Goal: Use online tool/utility: Utilize a website feature to perform a specific function

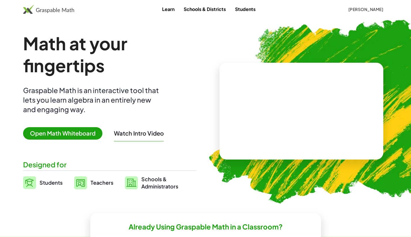
click at [74, 133] on span "Open Math Whiteboard" at bounding box center [62, 133] width 79 height 12
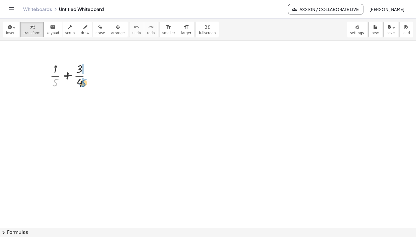
drag, startPoint x: 55, startPoint y: 83, endPoint x: 84, endPoint y: 83, distance: 28.3
click at [84, 83] on div at bounding box center [72, 75] width 51 height 29
drag, startPoint x: 76, startPoint y: 113, endPoint x: 47, endPoint y: 115, distance: 28.9
click at [47, 115] on div at bounding box center [72, 103] width 59 height 29
click at [83, 111] on div at bounding box center [72, 103] width 68 height 29
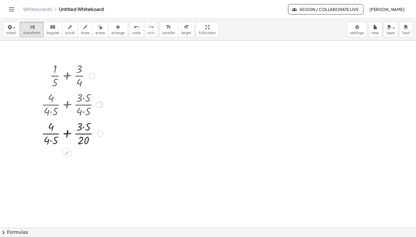
click at [51, 141] on div at bounding box center [72, 132] width 68 height 29
click at [82, 126] on div at bounding box center [72, 132] width 68 height 29
click at [67, 132] on div at bounding box center [72, 132] width 68 height 29
click at [15, 32] on button "insert" at bounding box center [11, 30] width 16 height 16
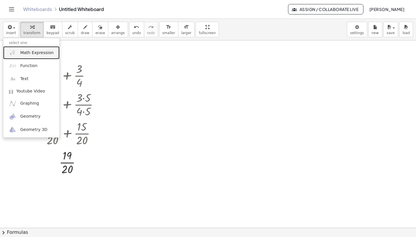
click at [31, 54] on span "Math Expression" at bounding box center [36, 53] width 33 height 6
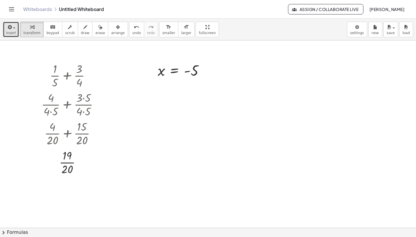
click at [7, 31] on span "insert" at bounding box center [11, 33] width 10 height 4
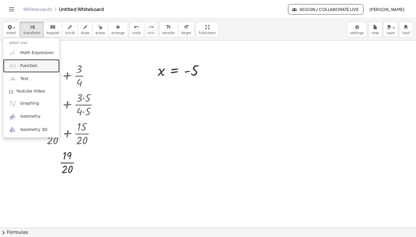
click at [23, 67] on span "Function" at bounding box center [28, 66] width 17 height 6
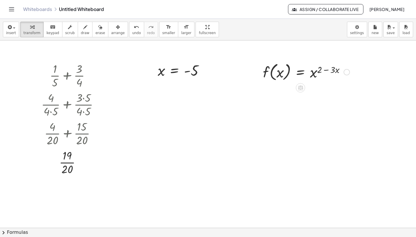
click at [319, 72] on div at bounding box center [306, 72] width 92 height 22
click at [7, 30] on icon "button" at bounding box center [9, 27] width 5 height 7
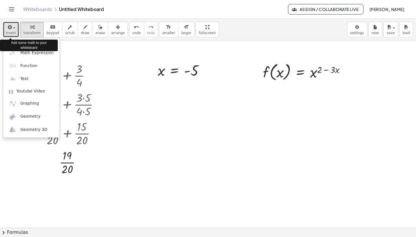
click at [7, 30] on icon "button" at bounding box center [9, 27] width 5 height 7
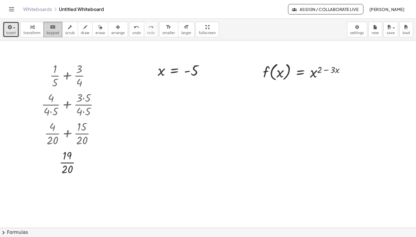
click at [50, 27] on icon "keyboard" at bounding box center [52, 27] width 5 height 7
click at [316, 74] on div at bounding box center [325, 73] width 30 height 16
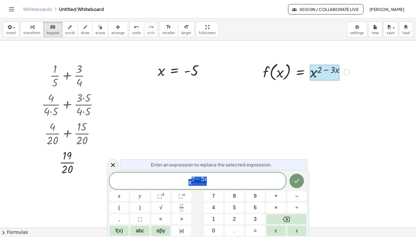
click at [317, 73] on div at bounding box center [325, 73] width 30 height 16
click at [202, 179] on span "3" at bounding box center [202, 179] width 3 height 6
drag, startPoint x: 197, startPoint y: 181, endPoint x: 238, endPoint y: 179, distance: 40.7
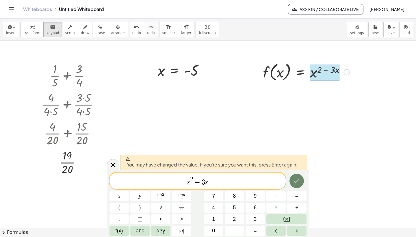
click at [297, 179] on icon "Done" at bounding box center [296, 180] width 7 height 7
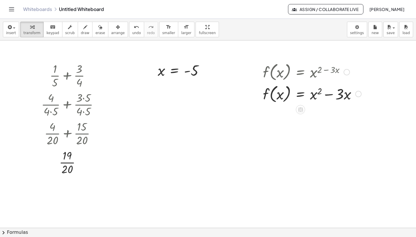
click at [321, 68] on div at bounding box center [312, 72] width 104 height 22
click at [307, 69] on div at bounding box center [312, 72] width 104 height 22
click at [98, 27] on icon "button" at bounding box center [100, 27] width 4 height 7
drag, startPoint x: 265, startPoint y: 67, endPoint x: 259, endPoint y: 66, distance: 6.2
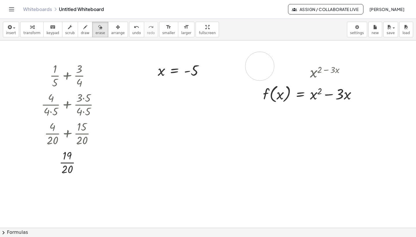
click at [111, 31] on span "arrange" at bounding box center [118, 33] width 14 height 4
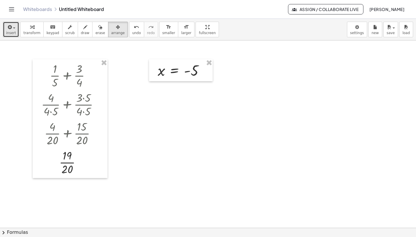
click at [15, 31] on button "insert" at bounding box center [11, 30] width 16 height 16
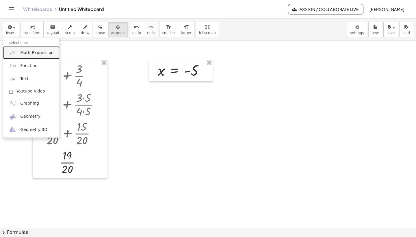
click at [22, 54] on span "Math Expression" at bounding box center [36, 53] width 33 height 6
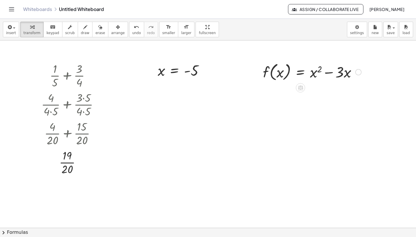
click at [270, 67] on div at bounding box center [312, 72] width 104 height 22
drag, startPoint x: 272, startPoint y: 68, endPoint x: 197, endPoint y: 112, distance: 86.7
click at [111, 32] on span "arrange" at bounding box center [118, 33] width 14 height 4
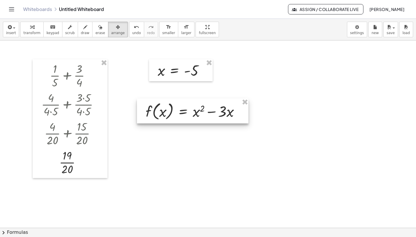
drag, startPoint x: 292, startPoint y: 64, endPoint x: 175, endPoint y: 103, distance: 123.5
click at [175, 103] on div at bounding box center [192, 110] width 111 height 25
click at [26, 31] on span "transform" at bounding box center [31, 33] width 17 height 4
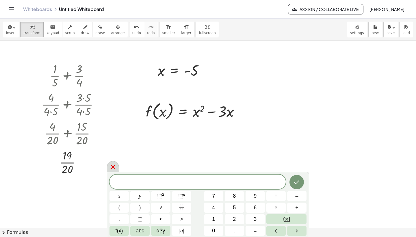
click at [113, 165] on icon at bounding box center [112, 166] width 7 height 7
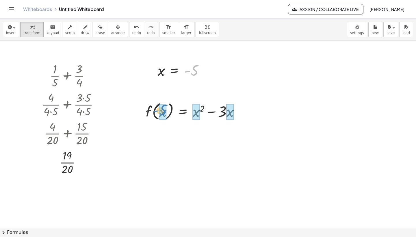
drag, startPoint x: 194, startPoint y: 70, endPoint x: 163, endPoint y: 110, distance: 50.7
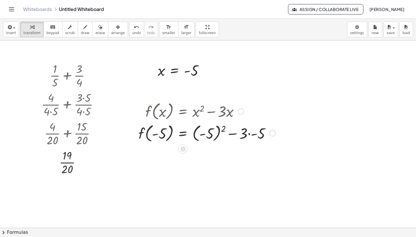
click at [222, 130] on div at bounding box center [206, 133] width 143 height 22
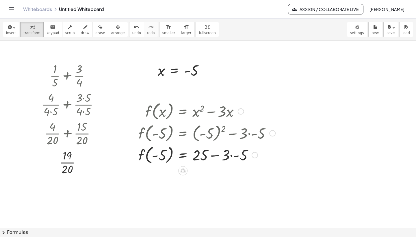
click at [231, 156] on div at bounding box center [206, 154] width 143 height 22
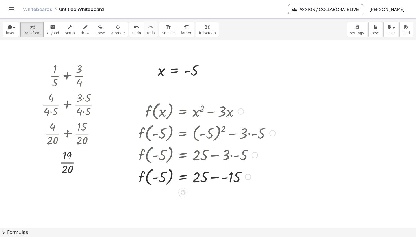
click at [224, 179] on div at bounding box center [206, 176] width 143 height 22
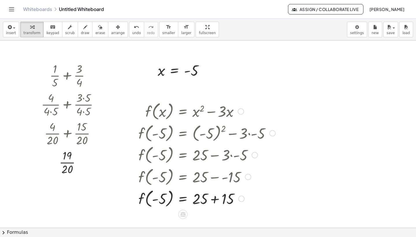
click at [214, 199] on div at bounding box center [206, 198] width 143 height 22
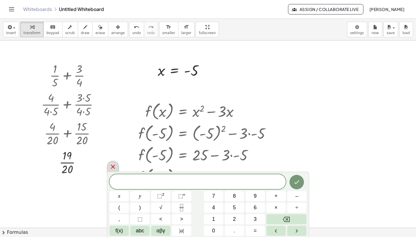
click at [110, 165] on icon at bounding box center [112, 166] width 7 height 7
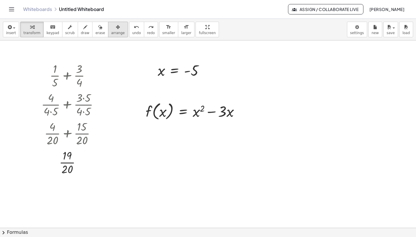
click at [111, 25] on div "button" at bounding box center [118, 26] width 14 height 7
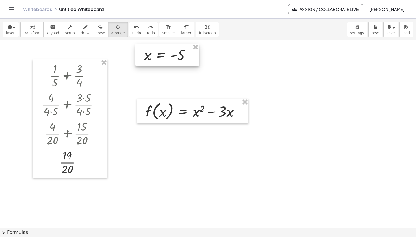
drag, startPoint x: 175, startPoint y: 69, endPoint x: 162, endPoint y: 54, distance: 20.7
click at [162, 54] on div at bounding box center [166, 55] width 63 height 22
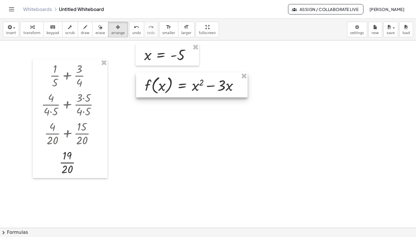
drag, startPoint x: 166, startPoint y: 107, endPoint x: 165, endPoint y: 81, distance: 26.0
click at [165, 81] on div at bounding box center [191, 84] width 111 height 25
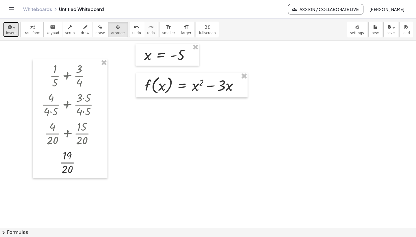
click at [13, 23] on button "insert" at bounding box center [11, 30] width 16 height 16
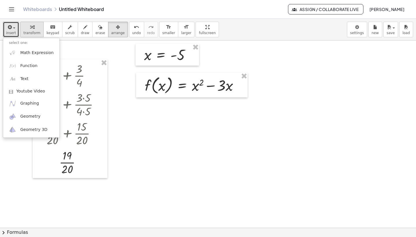
click at [25, 28] on div "button" at bounding box center [31, 26] width 17 height 7
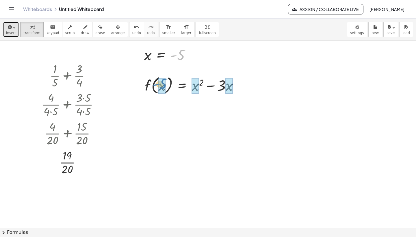
drag, startPoint x: 180, startPoint y: 57, endPoint x: 162, endPoint y: 87, distance: 34.2
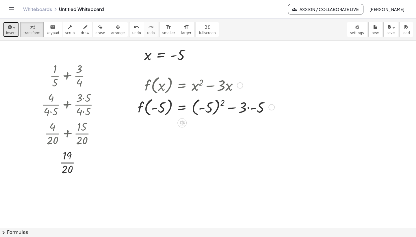
click at [222, 102] on div at bounding box center [205, 107] width 143 height 22
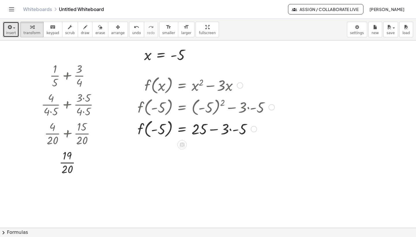
click at [230, 129] on div at bounding box center [205, 128] width 143 height 22
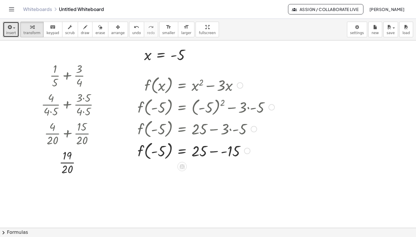
click at [224, 151] on div at bounding box center [205, 150] width 143 height 22
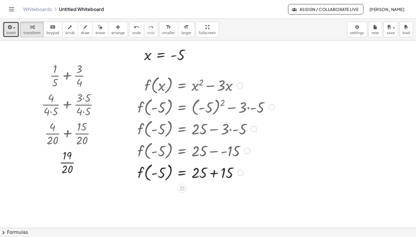
click at [214, 173] on div at bounding box center [205, 172] width 143 height 22
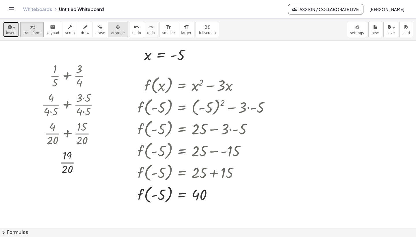
click at [116, 28] on icon "button" at bounding box center [118, 27] width 4 height 7
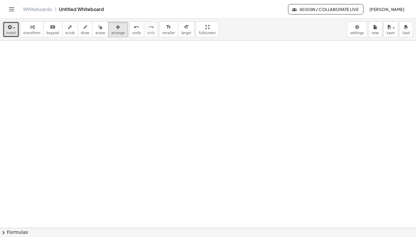
click at [14, 29] on div "button" at bounding box center [11, 26] width 10 height 7
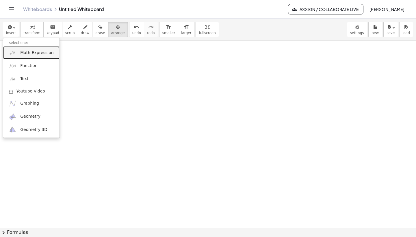
click at [22, 53] on span "Math Expression" at bounding box center [36, 53] width 33 height 6
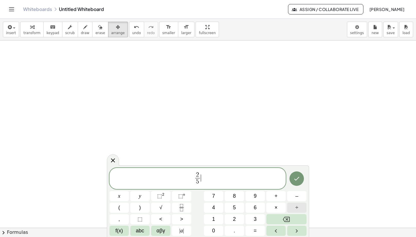
click at [298, 208] on span "÷" at bounding box center [296, 207] width 3 height 8
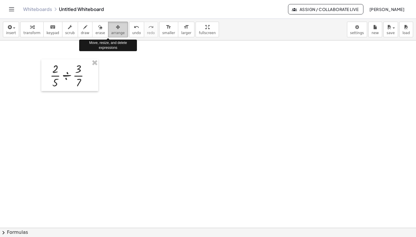
click at [111, 29] on div "button" at bounding box center [118, 26] width 14 height 7
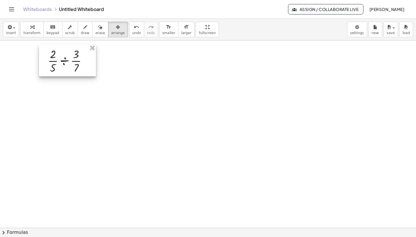
drag, startPoint x: 81, startPoint y: 72, endPoint x: 79, endPoint y: 58, distance: 14.9
click at [79, 58] on div at bounding box center [67, 60] width 57 height 32
click at [27, 26] on div "button" at bounding box center [31, 26] width 17 height 7
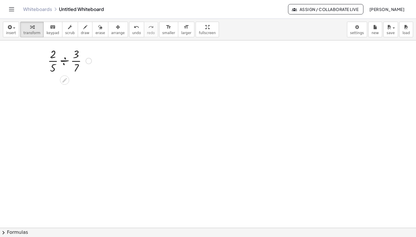
click at [65, 60] on div at bounding box center [70, 60] width 50 height 29
click at [65, 90] on div at bounding box center [70, 89] width 50 height 29
click at [65, 112] on div at bounding box center [70, 118] width 50 height 29
click at [64, 154] on div at bounding box center [70, 146] width 50 height 29
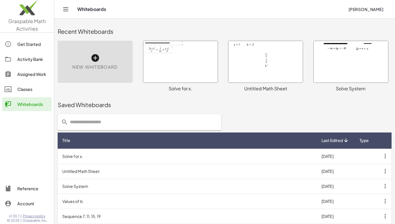
click at [9, 8] on img at bounding box center [27, 9] width 54 height 25
